Goal: Browse casually: Explore the website without a specific task or goal

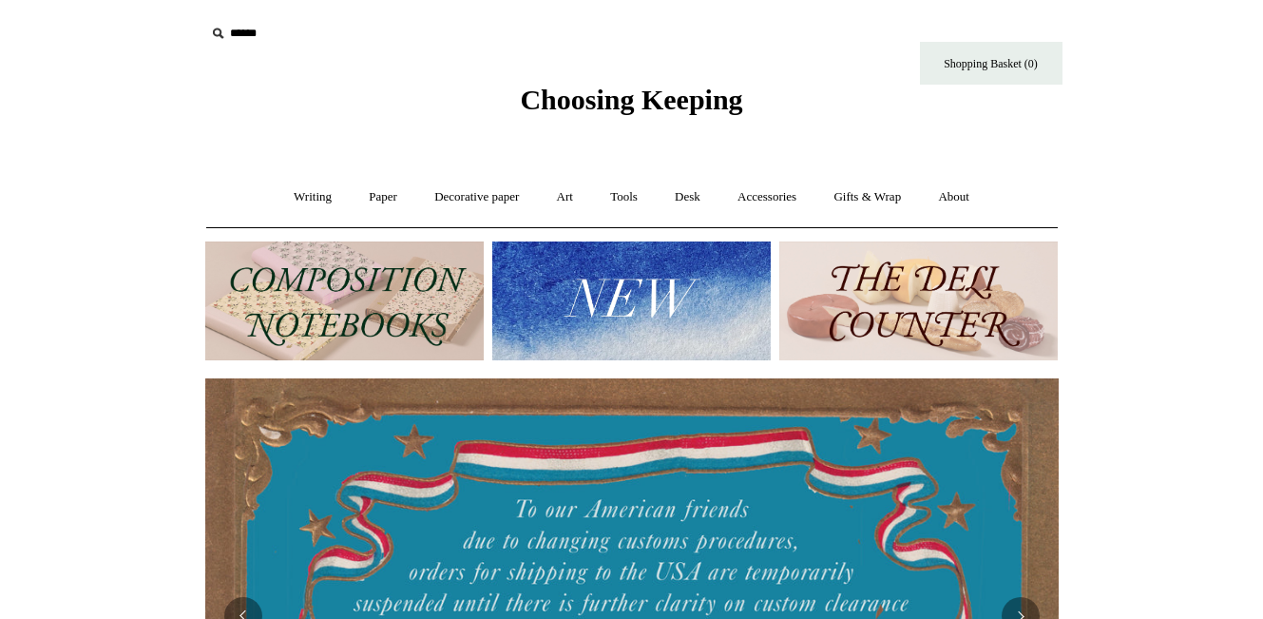
click at [609, 317] on img at bounding box center [631, 300] width 279 height 119
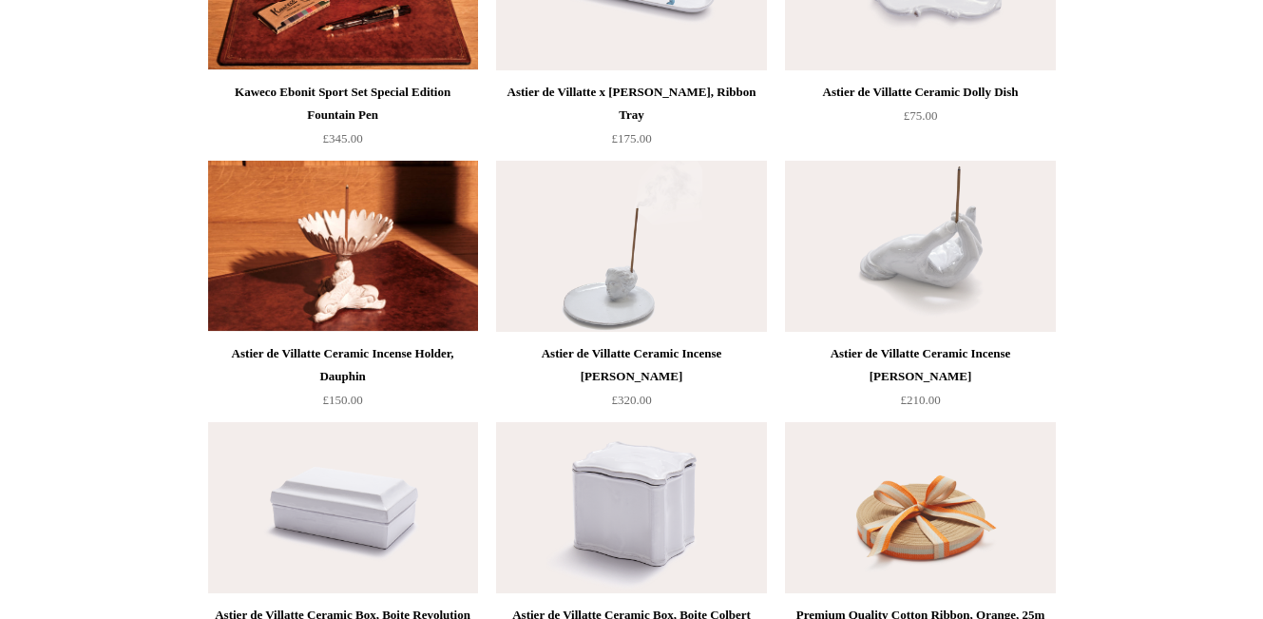
scroll to position [1658, 0]
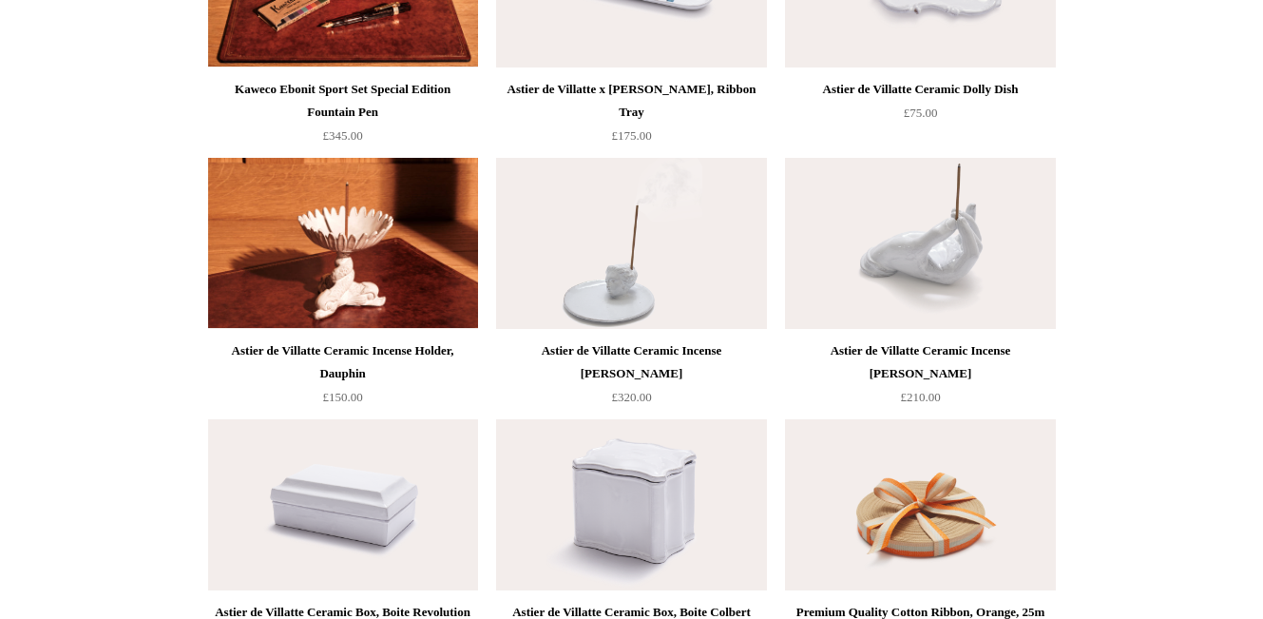
click at [986, 264] on img at bounding box center [920, 243] width 270 height 171
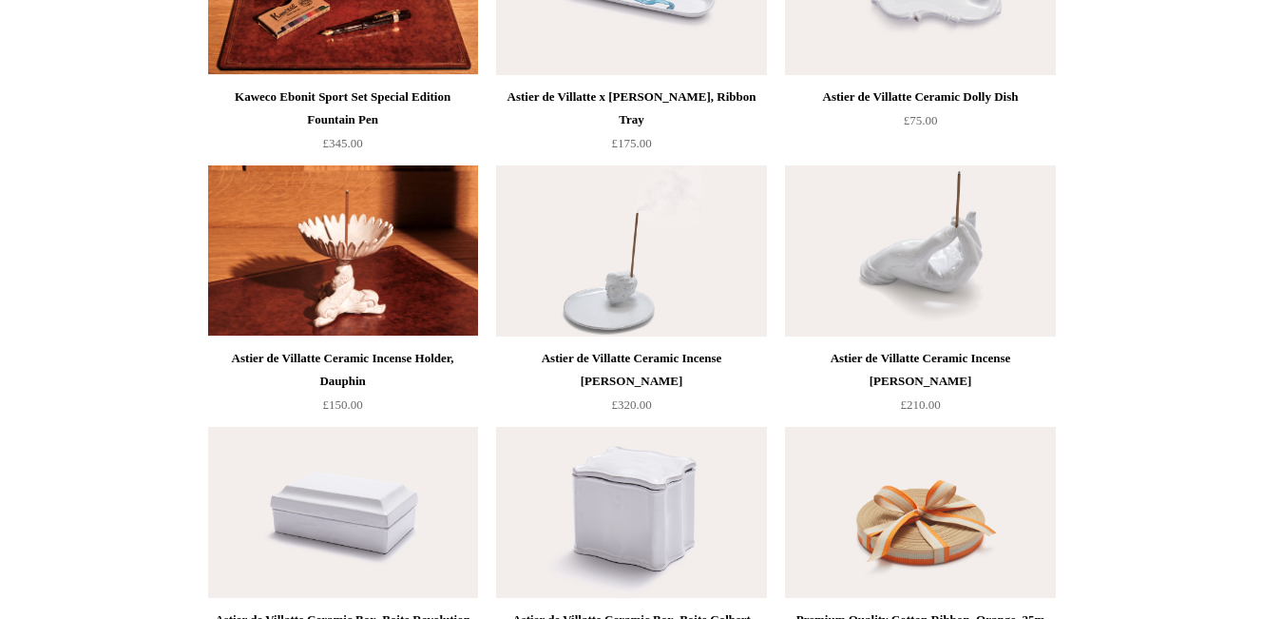
scroll to position [1637, 0]
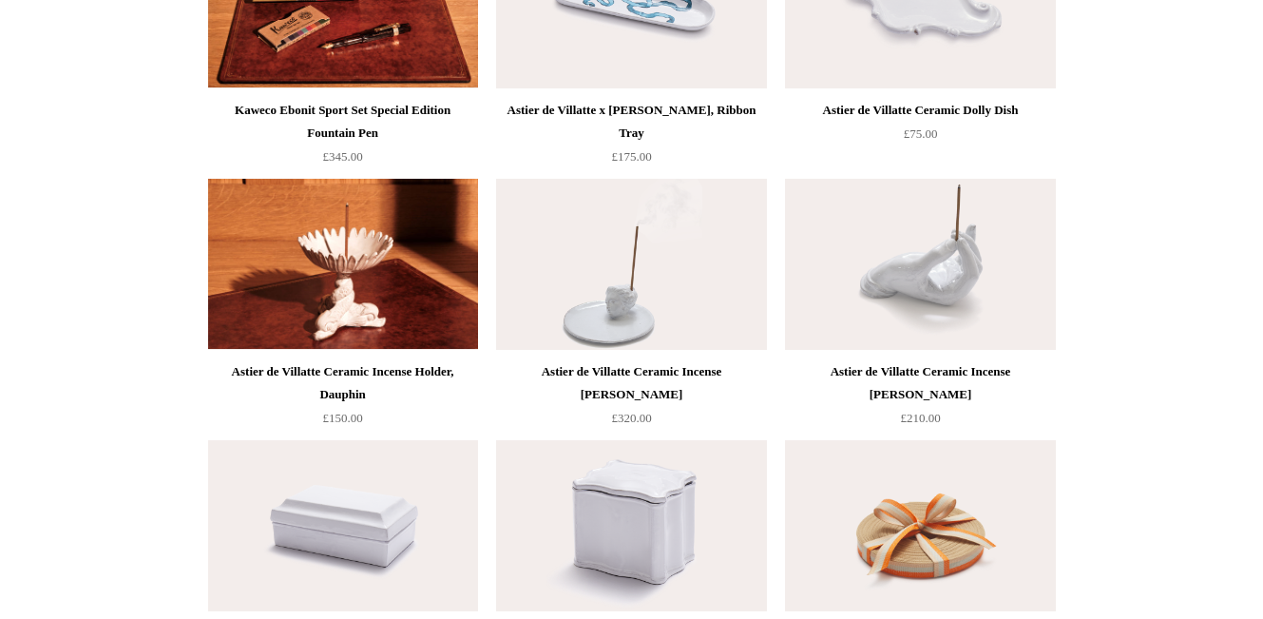
click at [990, 371] on div "Astier de Villatte Ceramic Incense [PERSON_NAME]" at bounding box center [920, 383] width 260 height 46
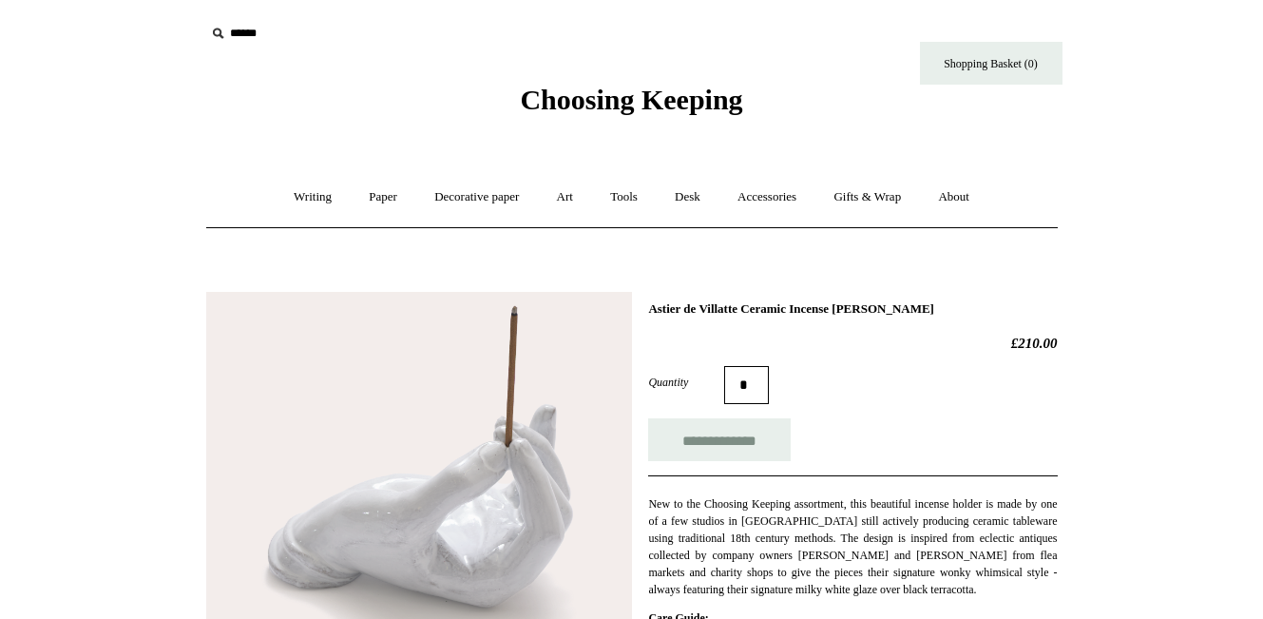
drag, startPoint x: 987, startPoint y: 312, endPoint x: 649, endPoint y: 305, distance: 337.5
click at [649, 305] on h1 "Astier de Villatte Ceramic Incense [PERSON_NAME]" at bounding box center [852, 308] width 409 height 15
copy h1 "Astier de Villatte Ceramic Incense [PERSON_NAME]"
click at [304, 196] on link "Writing +" at bounding box center [313, 197] width 72 height 50
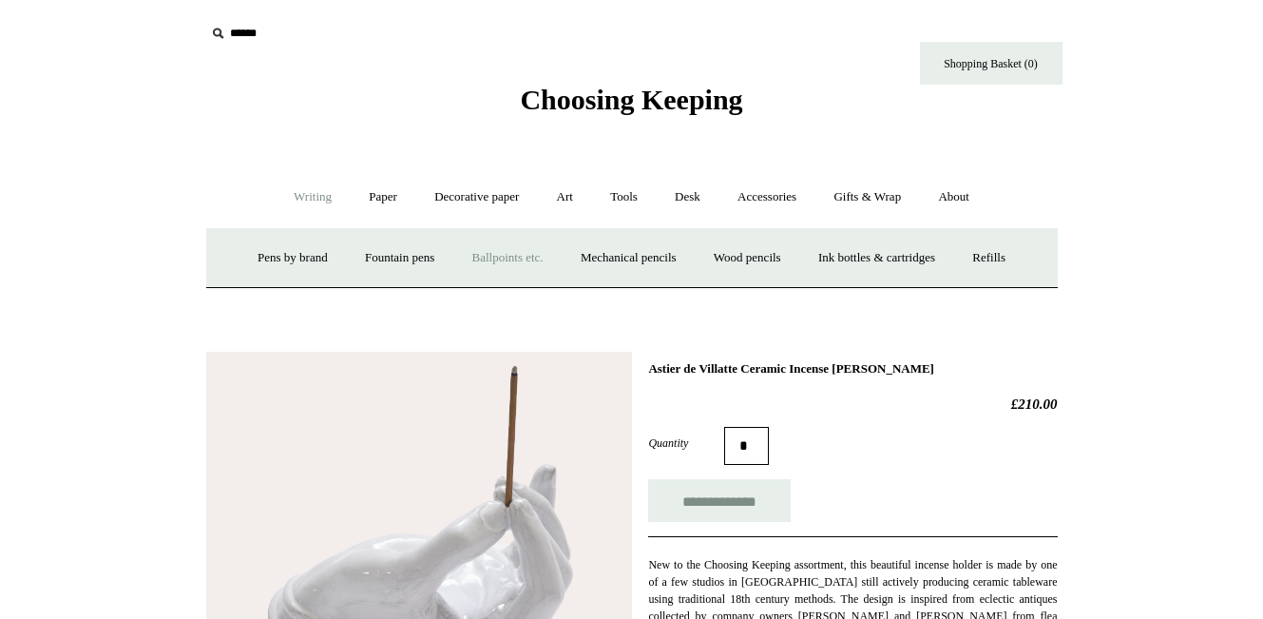
click at [495, 257] on link "Ballpoints etc. +" at bounding box center [508, 258] width 106 height 50
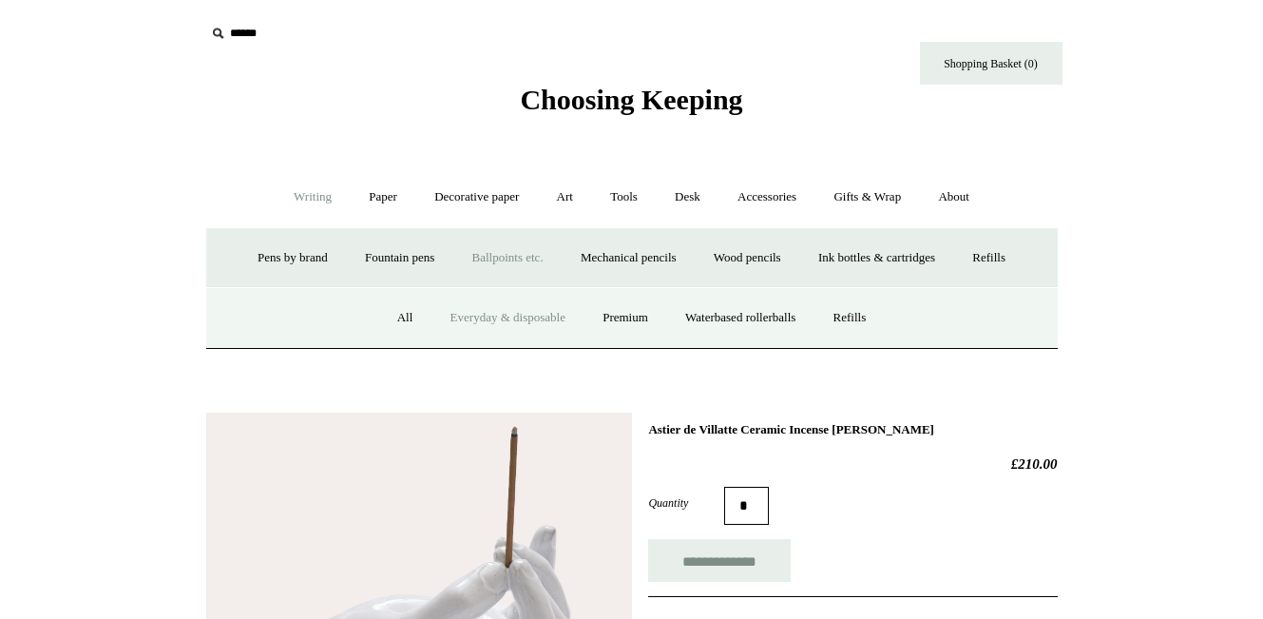
click at [487, 314] on link "Everyday & disposable" at bounding box center [507, 318] width 149 height 50
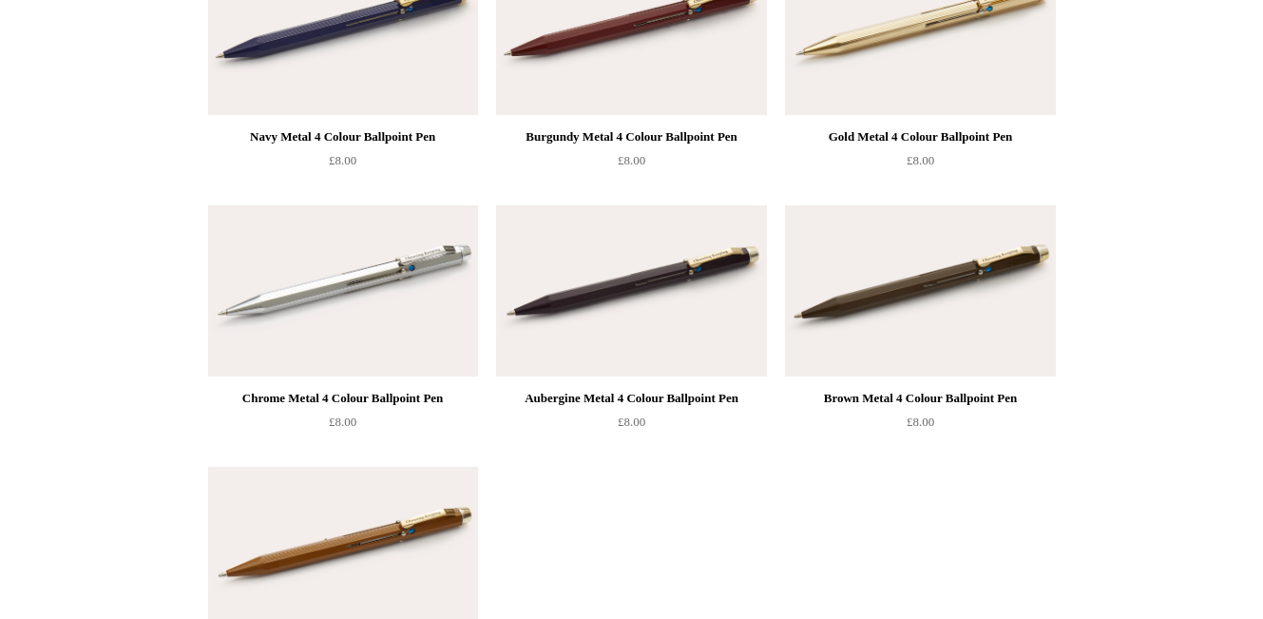
scroll to position [1612, 0]
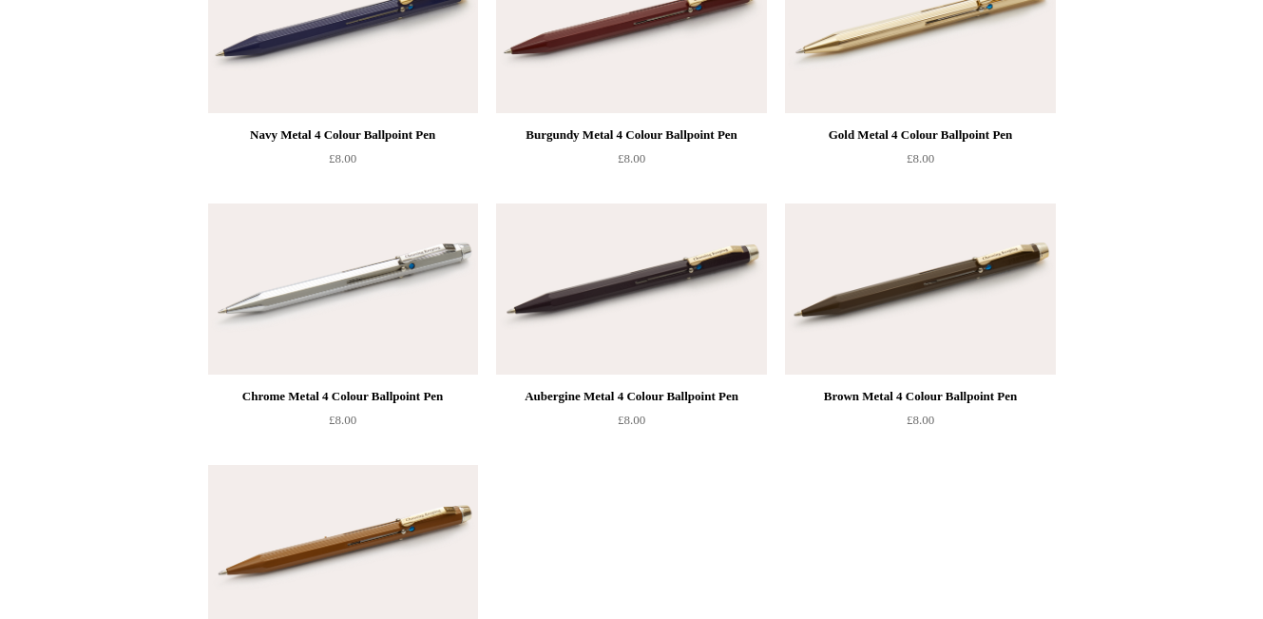
click at [421, 327] on img at bounding box center [343, 288] width 270 height 171
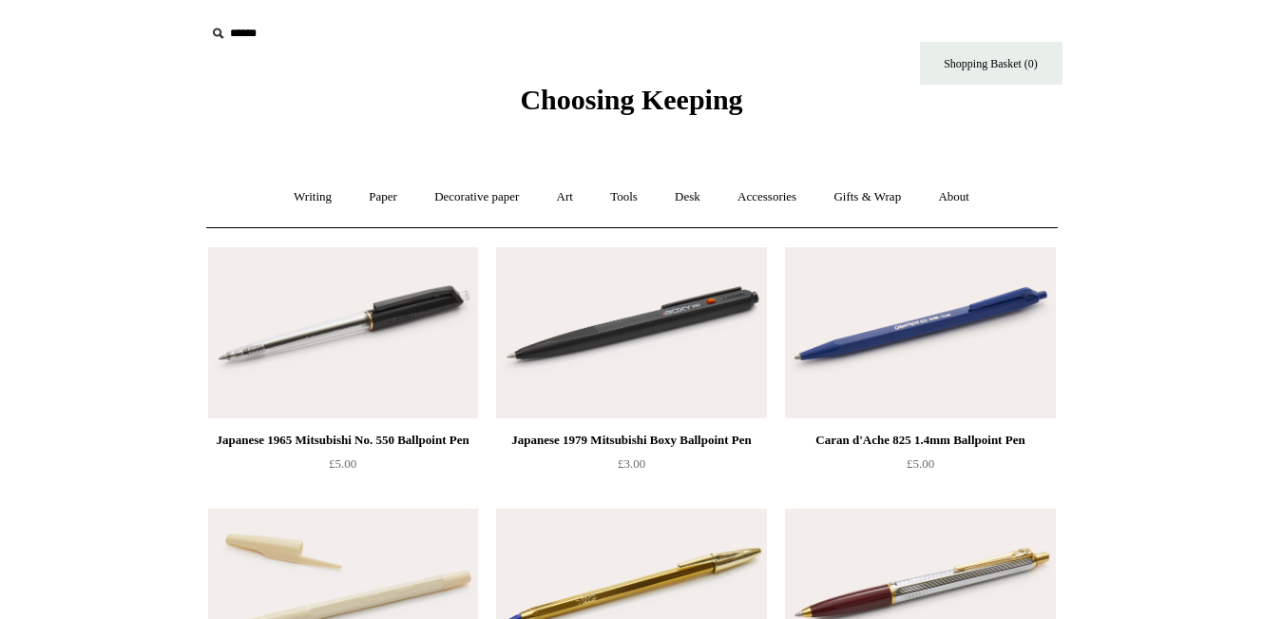
scroll to position [0, 0]
click at [298, 193] on link "Writing +" at bounding box center [313, 197] width 72 height 50
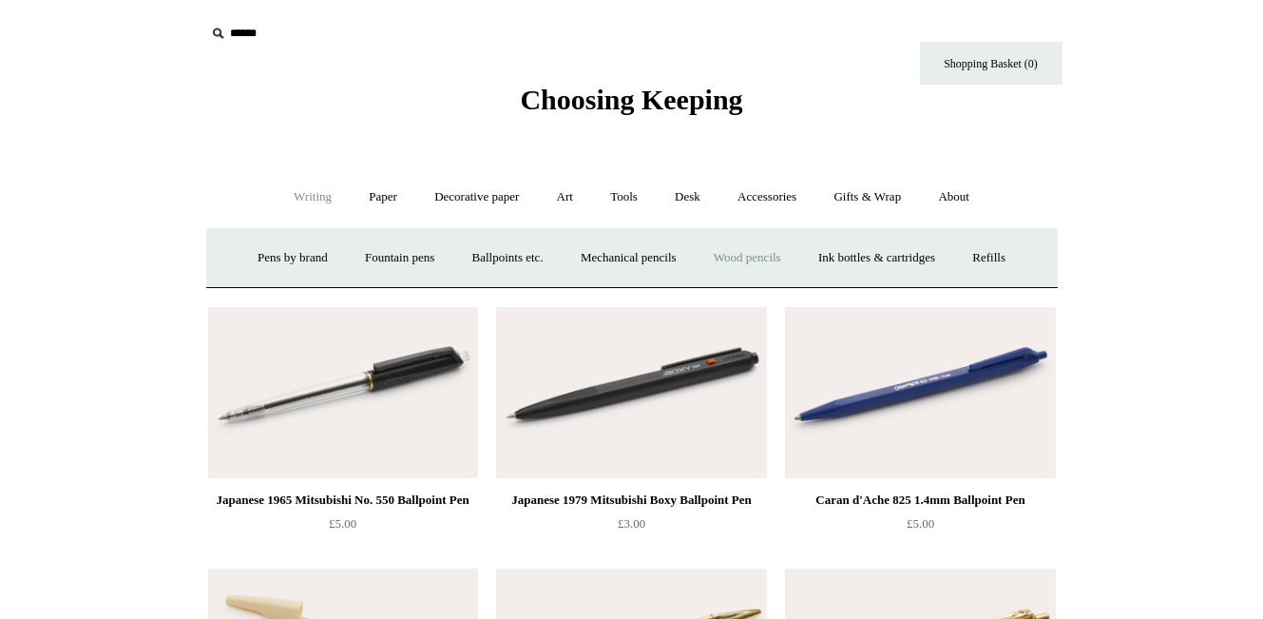
click at [796, 255] on link "Wood pencils +" at bounding box center [748, 258] width 102 height 50
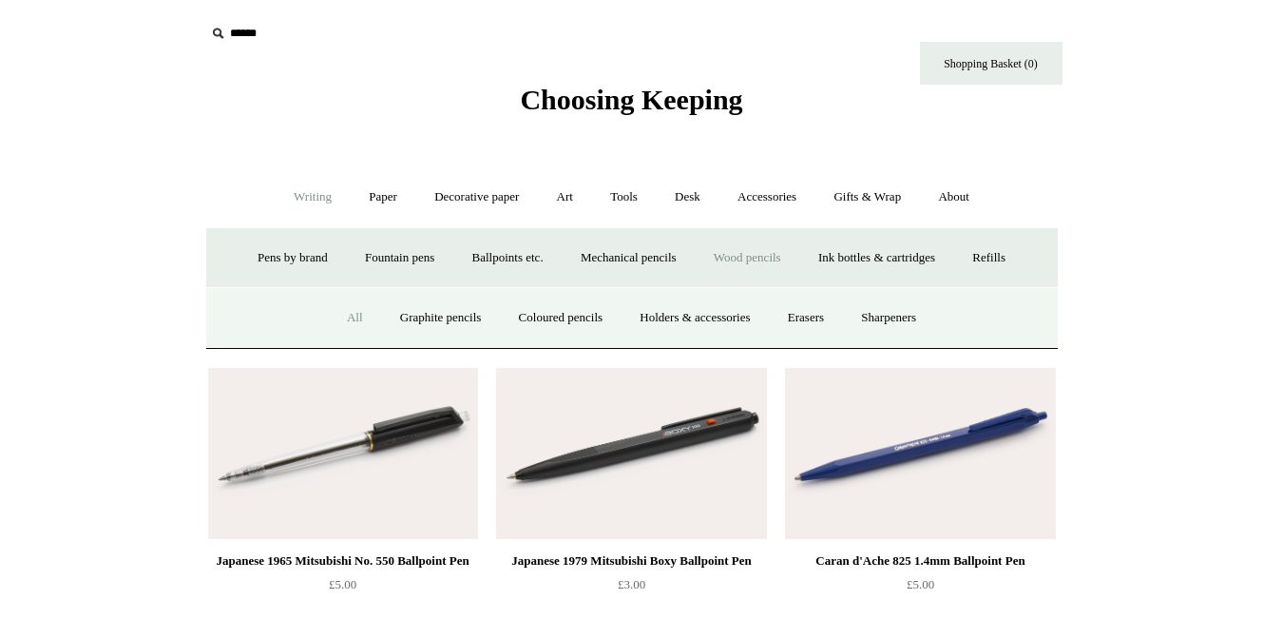
click at [338, 316] on link "All" at bounding box center [355, 318] width 50 height 50
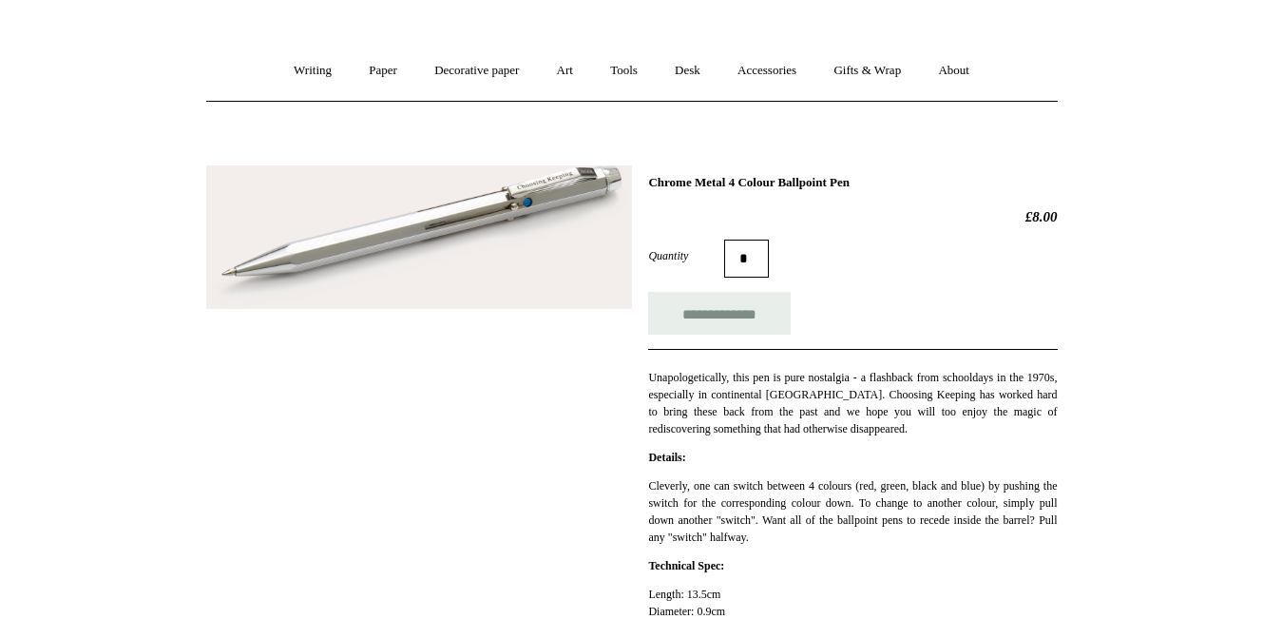
scroll to position [62, 0]
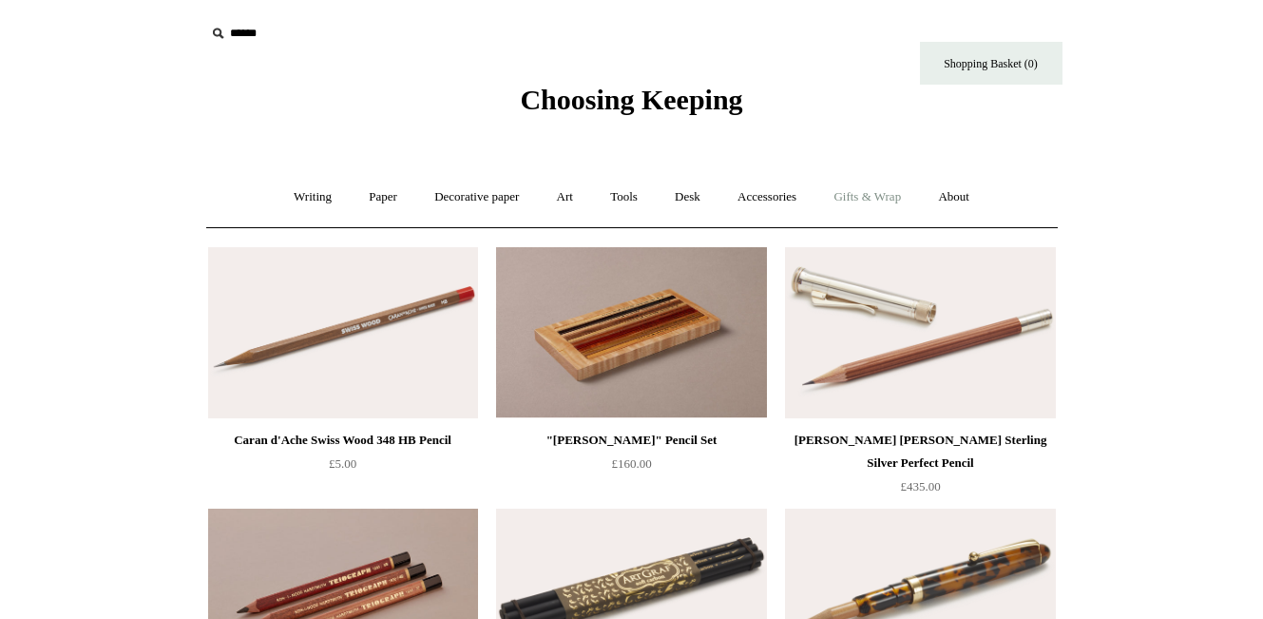
click at [878, 197] on link "Gifts & Wrap +" at bounding box center [868, 197] width 102 height 50
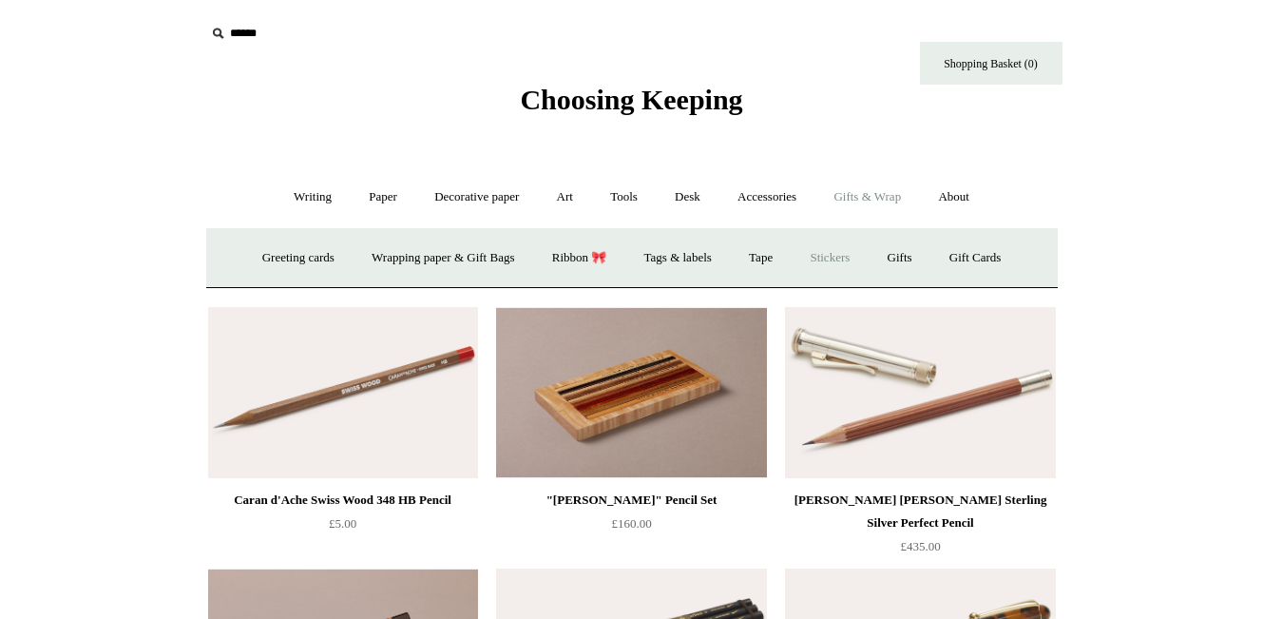
click at [850, 255] on link "Stickers" at bounding box center [830, 258] width 74 height 50
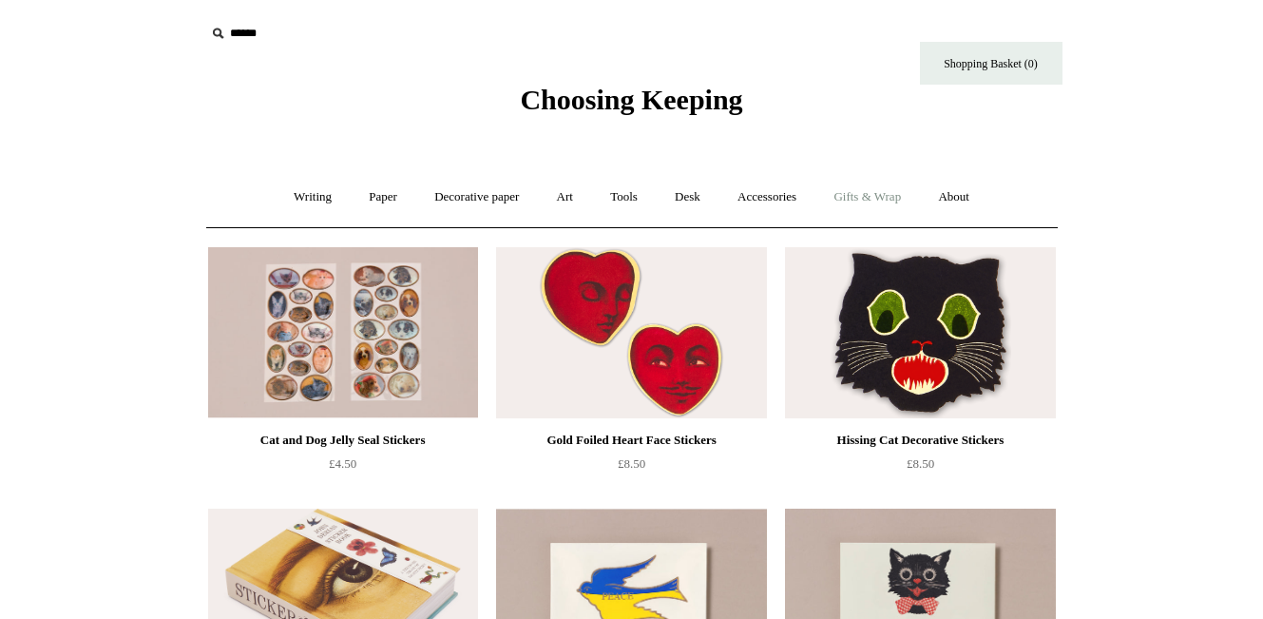
click at [878, 204] on link "Gifts & Wrap +" at bounding box center [868, 197] width 102 height 50
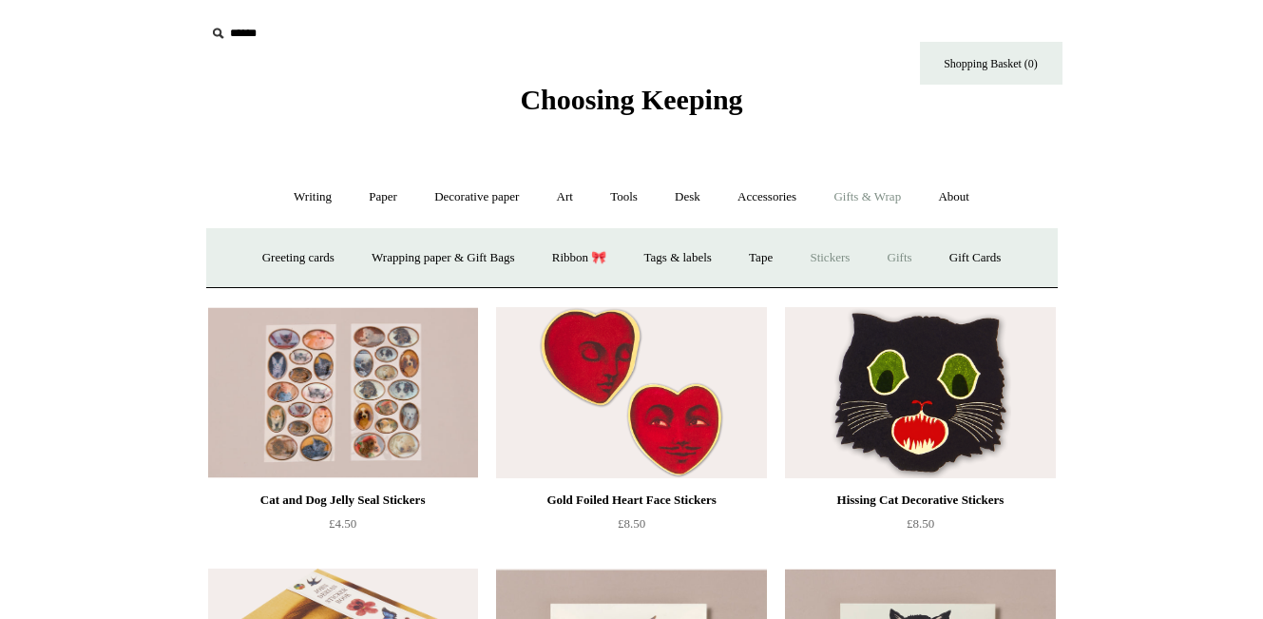
click at [911, 250] on link "Gifts +" at bounding box center [900, 258] width 59 height 50
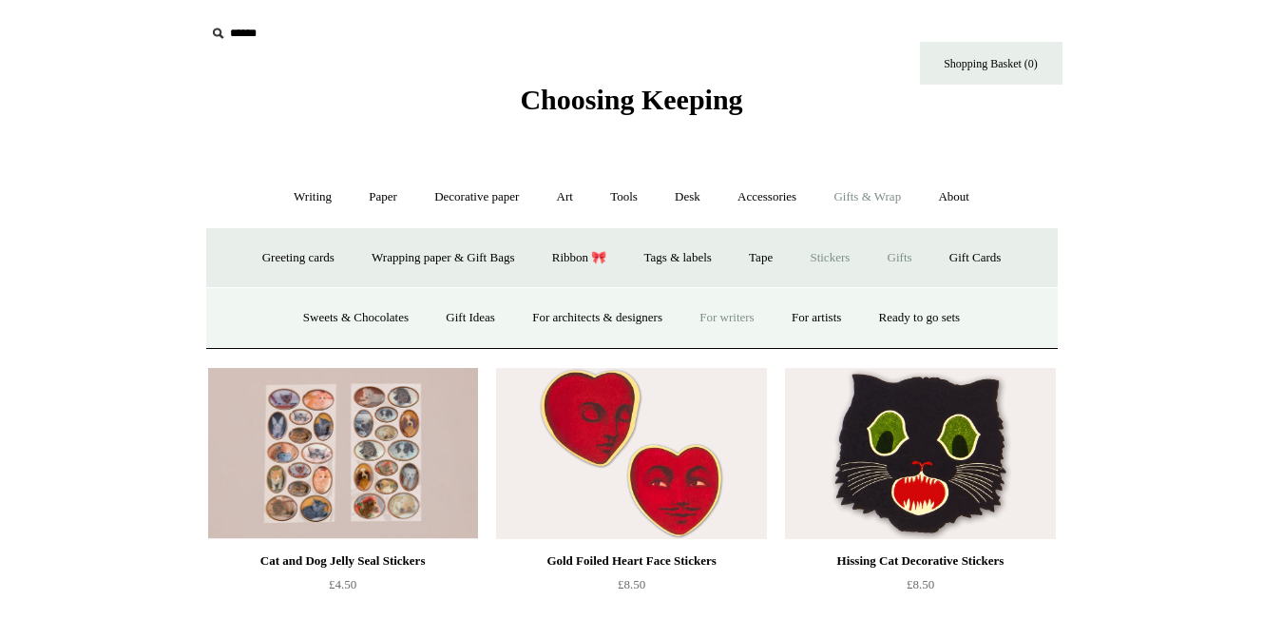
click at [738, 322] on link "For writers" at bounding box center [727, 318] width 88 height 50
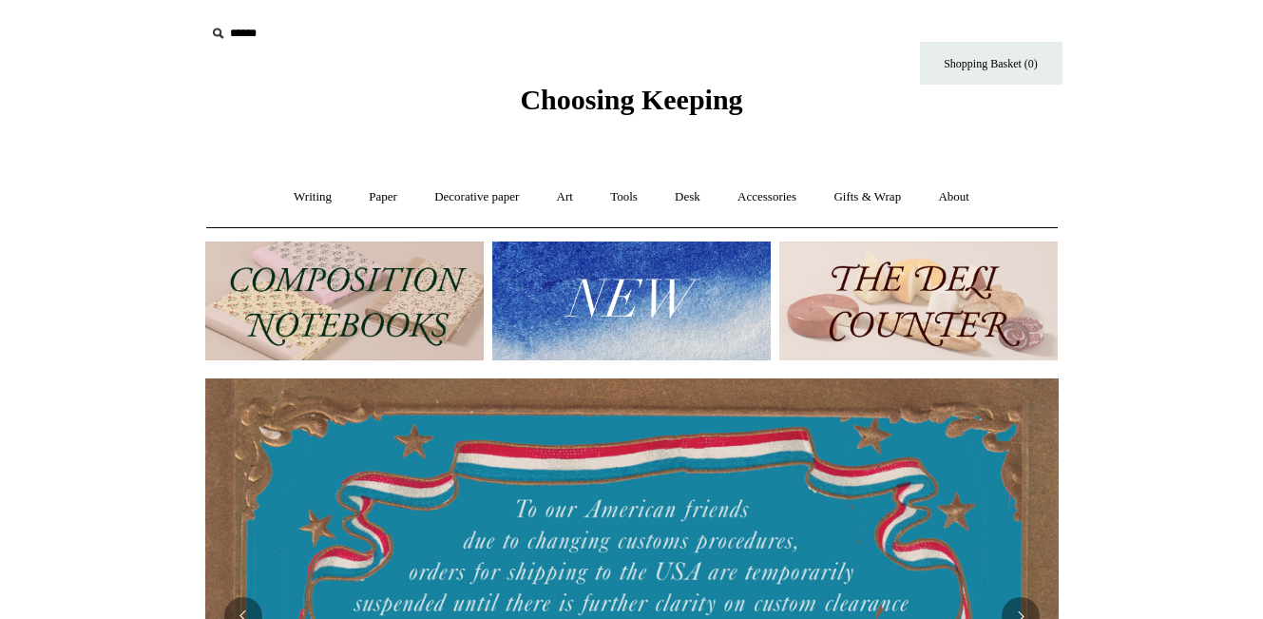
click at [513, 270] on img at bounding box center [631, 300] width 279 height 119
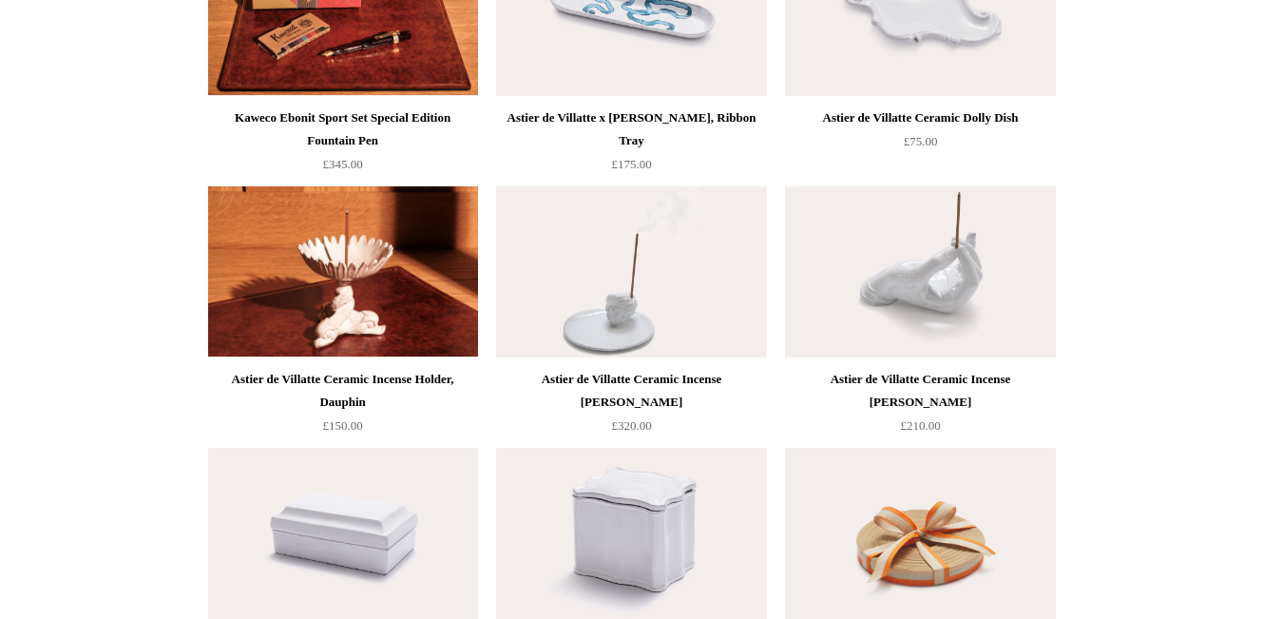
scroll to position [1725, 0]
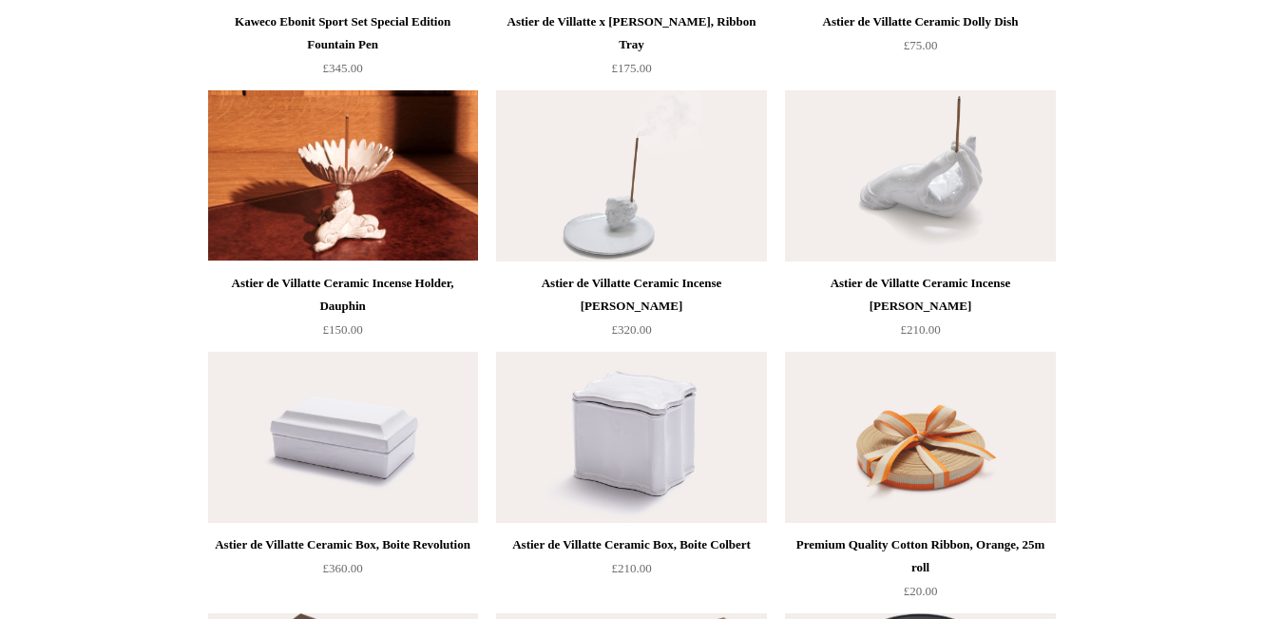
click at [925, 171] on img at bounding box center [920, 175] width 270 height 171
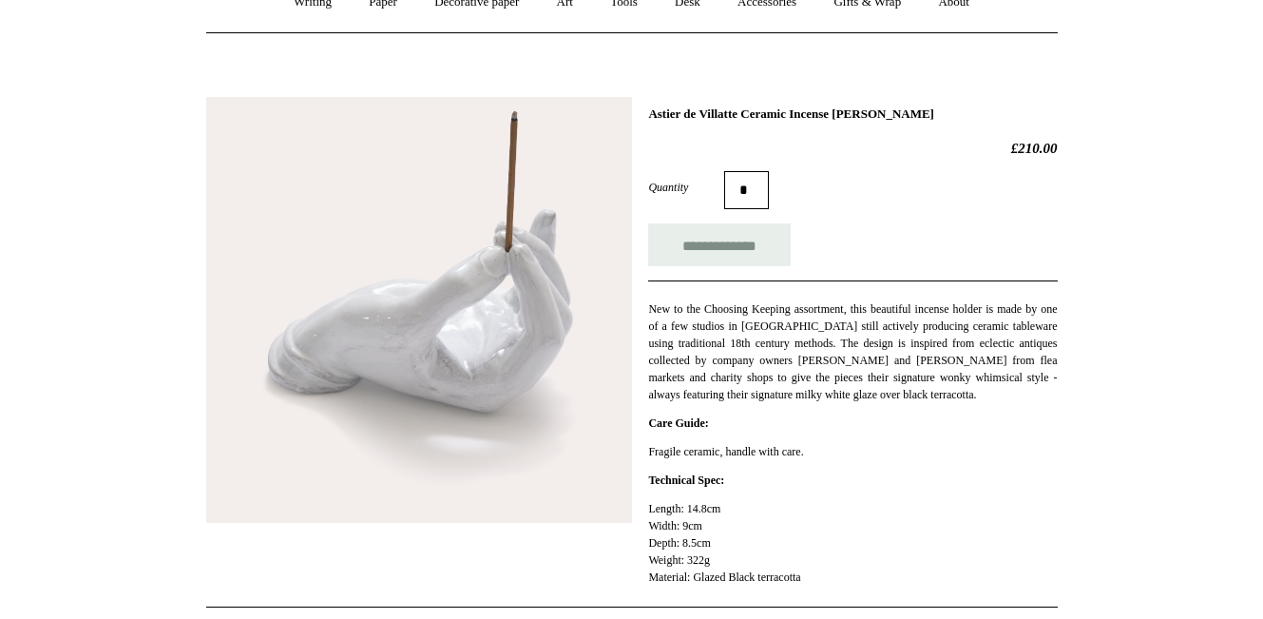
scroll to position [205, 0]
